Goal: Information Seeking & Learning: Find specific fact

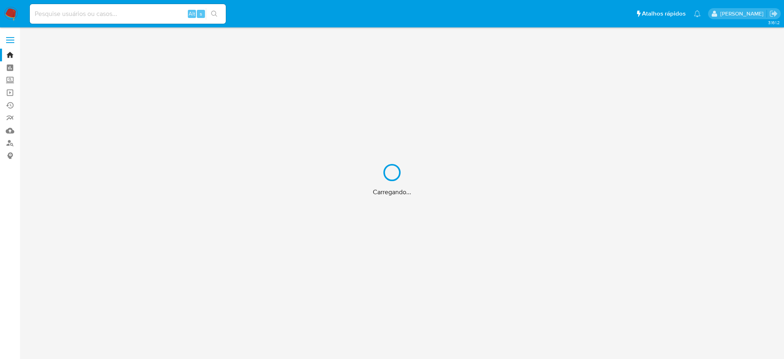
click at [69, 11] on div "Carregando..." at bounding box center [392, 179] width 784 height 359
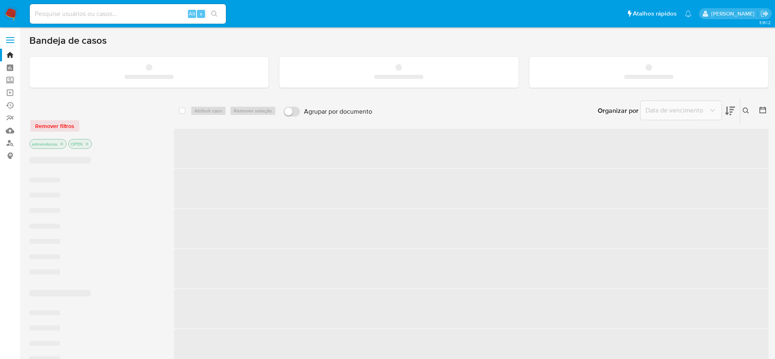
click at [87, 15] on input at bounding box center [128, 14] width 196 height 11
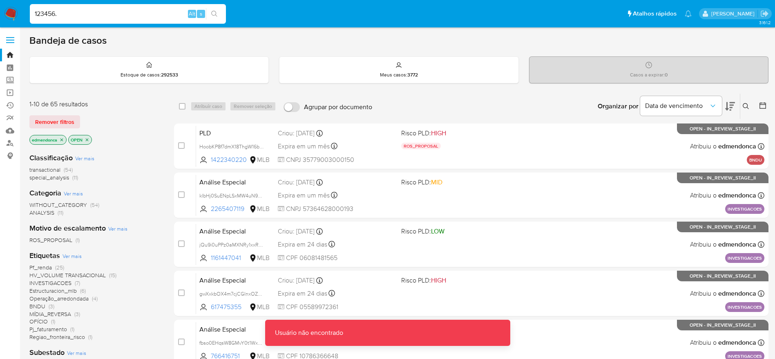
click at [87, 15] on input "123456." at bounding box center [128, 14] width 196 height 11
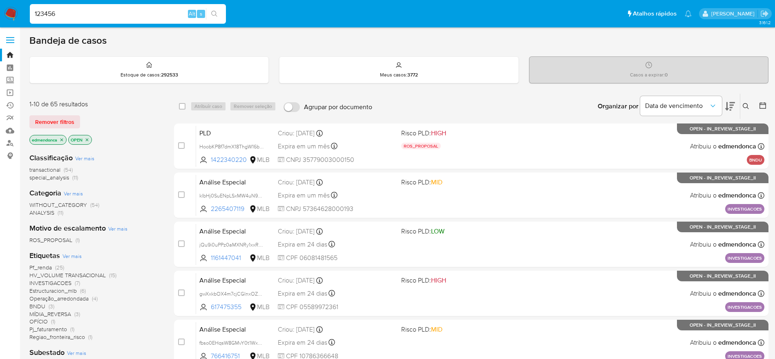
type input "123456"
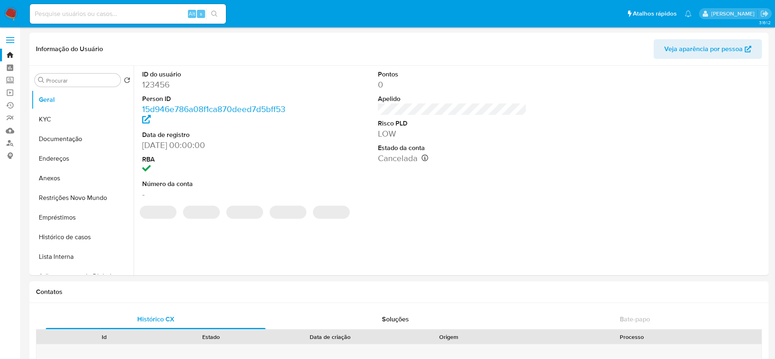
select select "10"
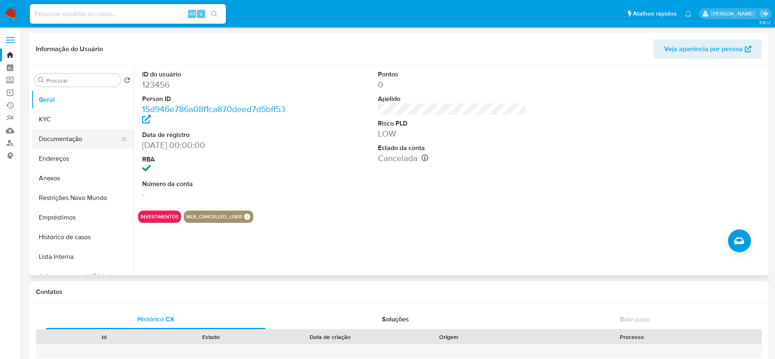
click at [52, 134] on button "Documentação" at bounding box center [79, 139] width 96 height 20
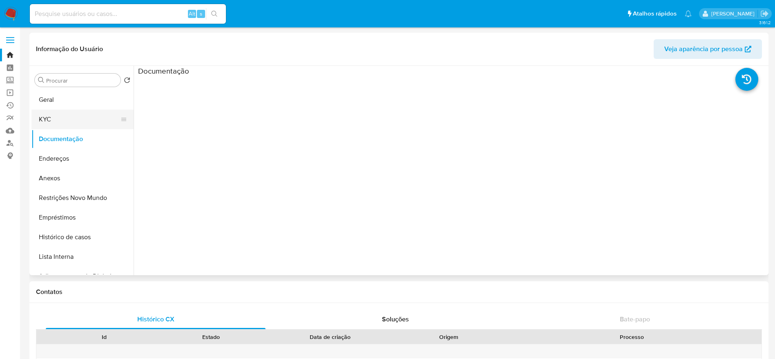
click at [52, 120] on button "KYC" at bounding box center [79, 119] width 96 height 20
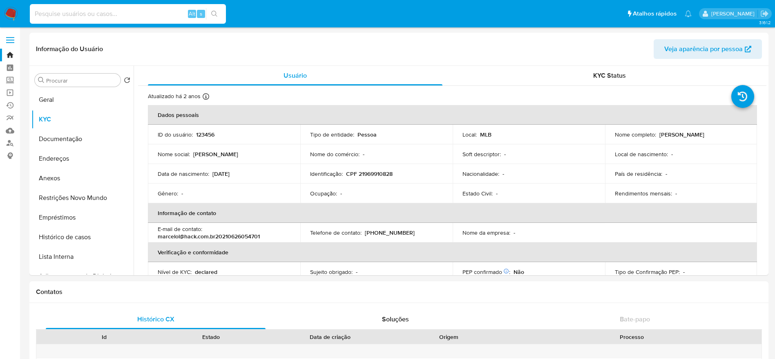
click at [128, 18] on input at bounding box center [128, 14] width 196 height 11
paste input "AFEXR2XpqRuCSyl8aJUcyZD1"
type input "AFEXR2XpqRuCSyl8aJUcyZD1"
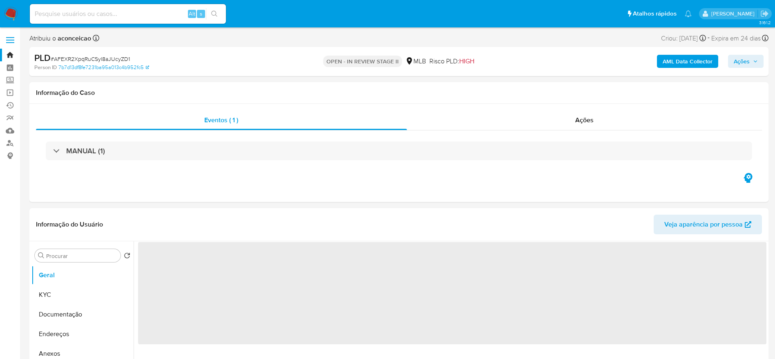
select select "10"
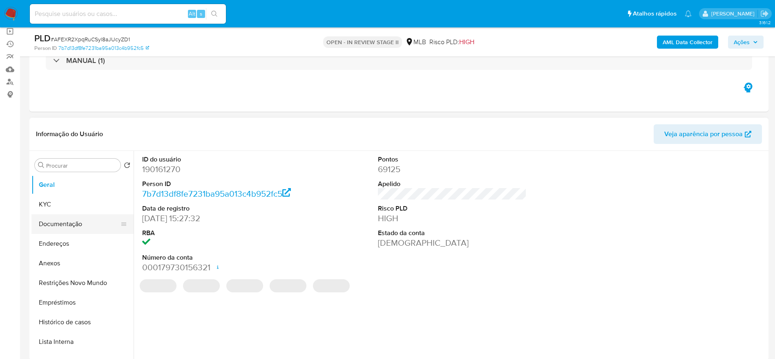
click at [68, 224] on button "Documentação" at bounding box center [79, 224] width 96 height 20
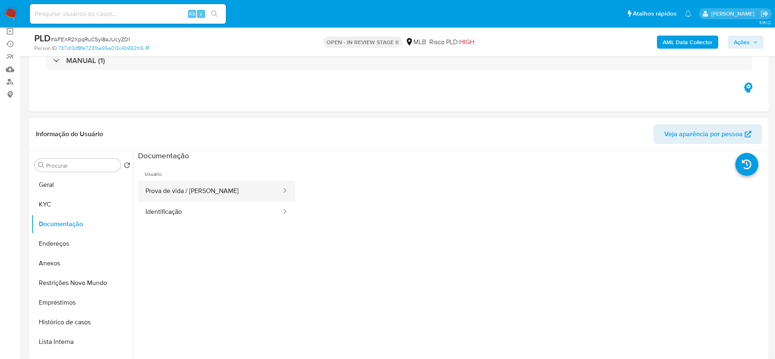
click at [201, 192] on button "Prova de vida / [PERSON_NAME]" at bounding box center [210, 191] width 144 height 21
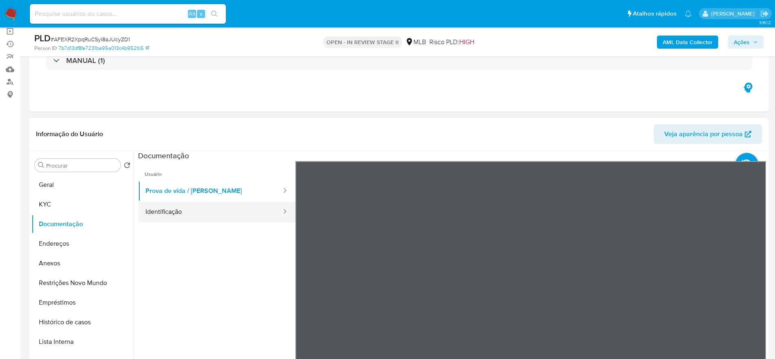
click at [228, 201] on button "Identificação" at bounding box center [210, 211] width 144 height 21
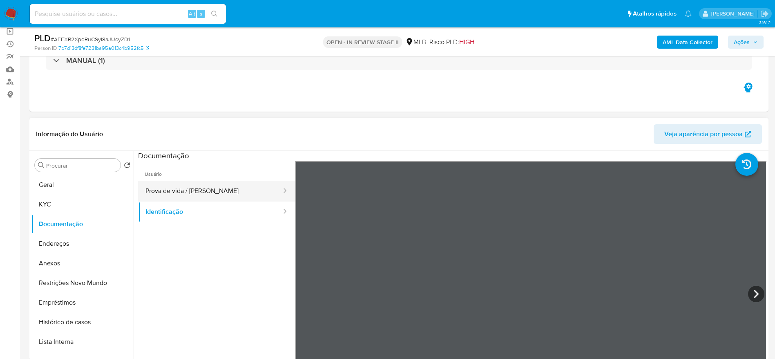
click at [194, 192] on button "Prova de vida / [PERSON_NAME]" at bounding box center [210, 191] width 144 height 21
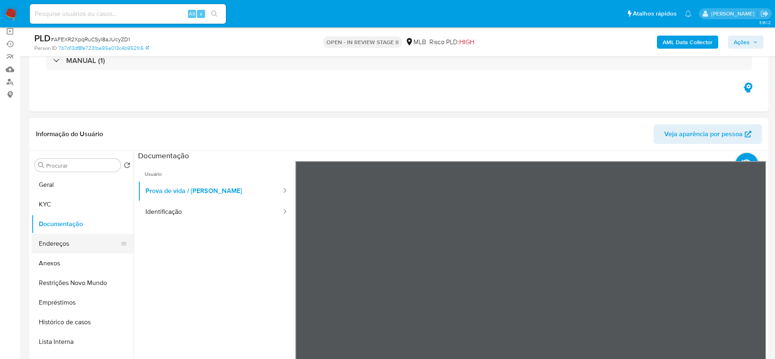
click at [63, 243] on button "Endereços" at bounding box center [79, 244] width 96 height 20
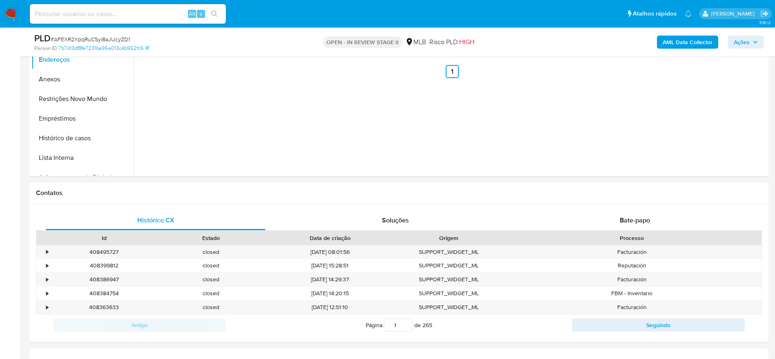
scroll to position [184, 0]
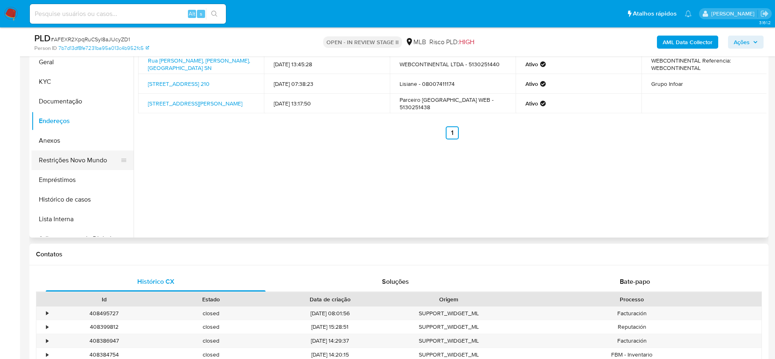
click at [78, 157] on button "Restrições Novo Mundo" at bounding box center [79, 160] width 96 height 20
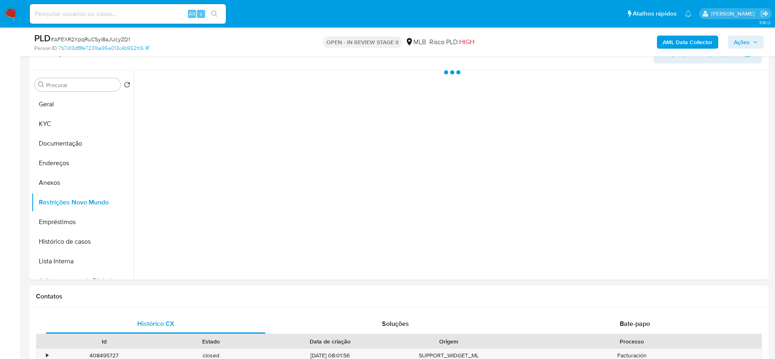
scroll to position [123, 0]
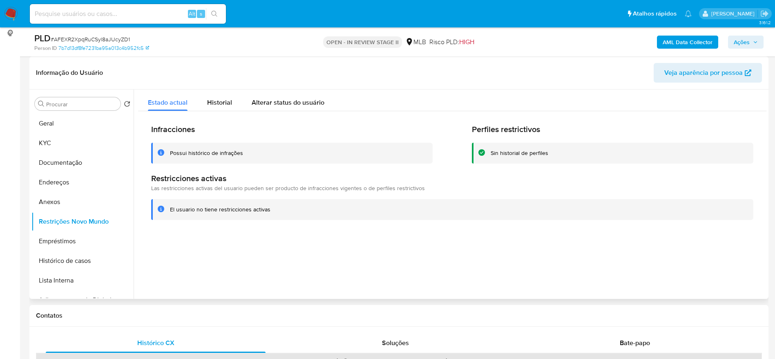
click at [195, 265] on div at bounding box center [450, 193] width 633 height 209
click at [58, 145] on button "KYC" at bounding box center [79, 143] width 96 height 20
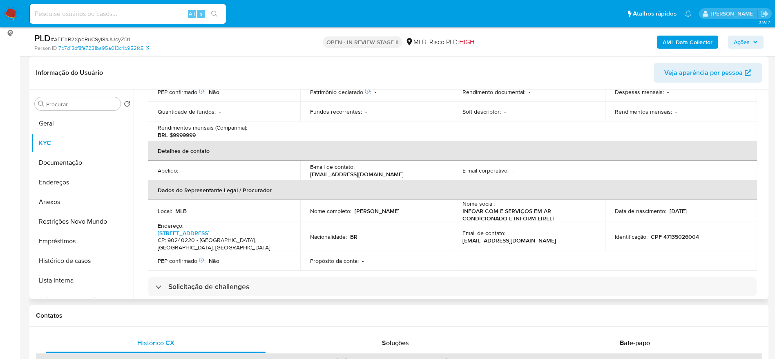
scroll to position [184, 0]
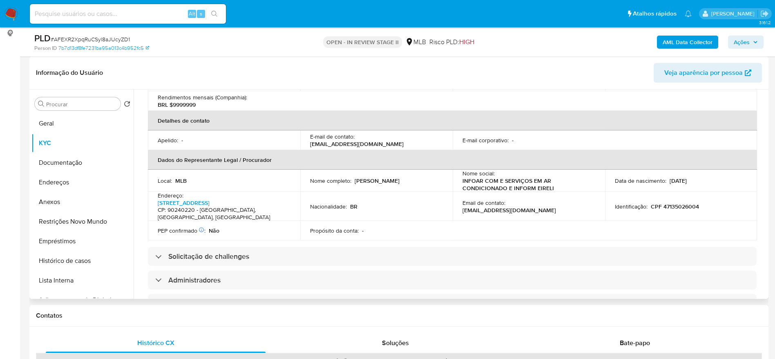
drag, startPoint x: 423, startPoint y: 145, endPoint x: 359, endPoint y: 145, distance: 64.5
click at [359, 145] on div "E-mail de contato : [EMAIL_ADDRESS][DOMAIN_NAME]" at bounding box center [376, 140] width 133 height 15
copy p "[DOMAIN_NAME]"
click at [426, 236] on td "Propósito da conta : -" at bounding box center [376, 231] width 152 height 20
click at [68, 258] on button "Histórico de casos" at bounding box center [79, 261] width 96 height 20
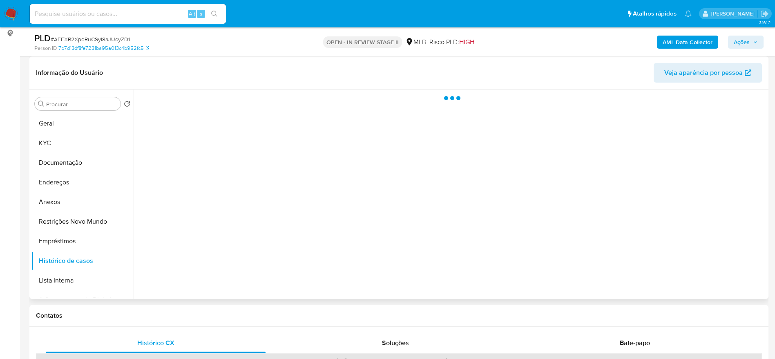
scroll to position [0, 0]
